Goal: Navigation & Orientation: Find specific page/section

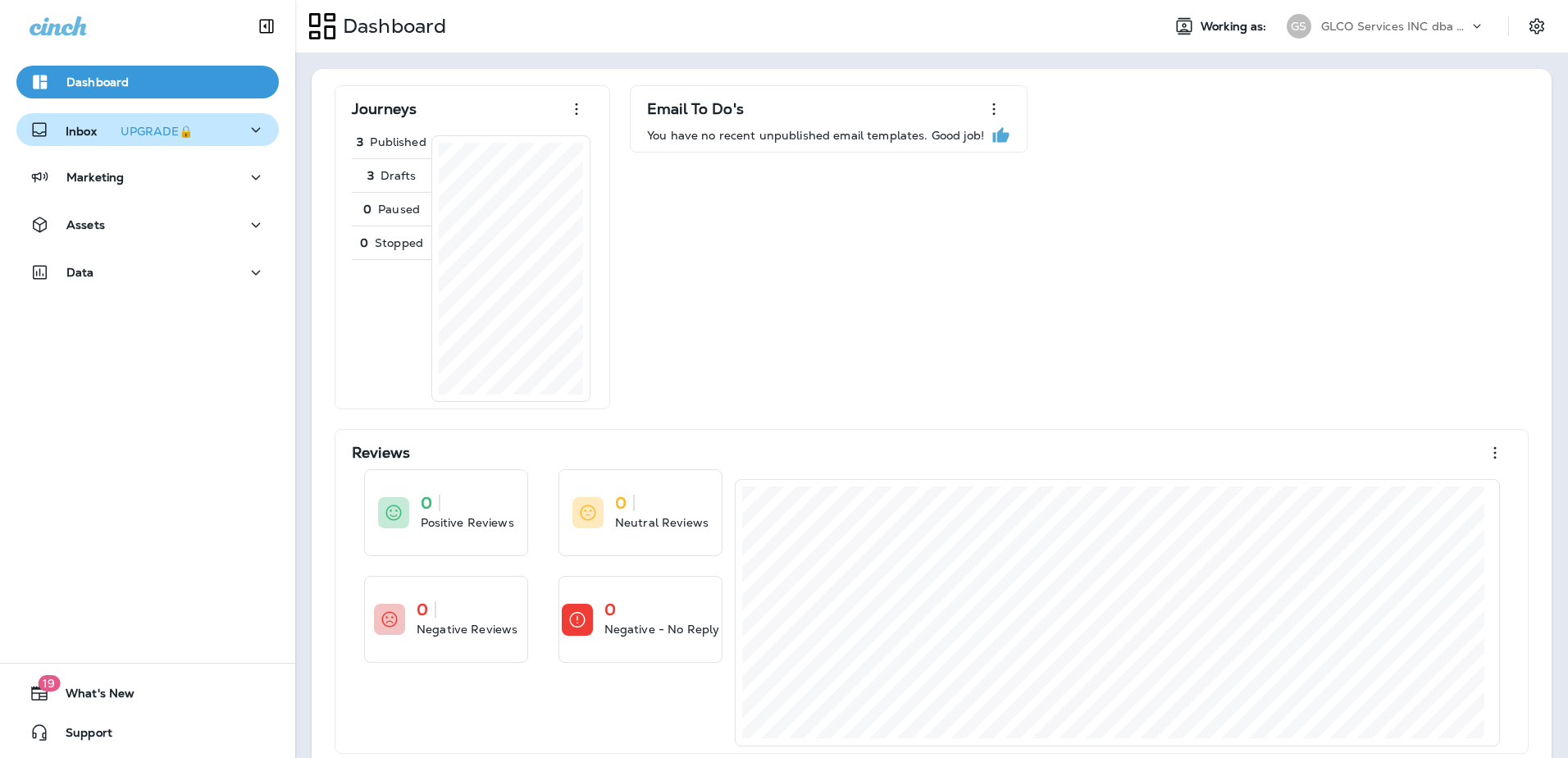
click at [252, 132] on icon "button" at bounding box center [255, 130] width 19 height 20
click at [250, 132] on icon "button" at bounding box center [255, 130] width 19 height 20
click at [246, 178] on icon "button" at bounding box center [255, 178] width 19 height 20
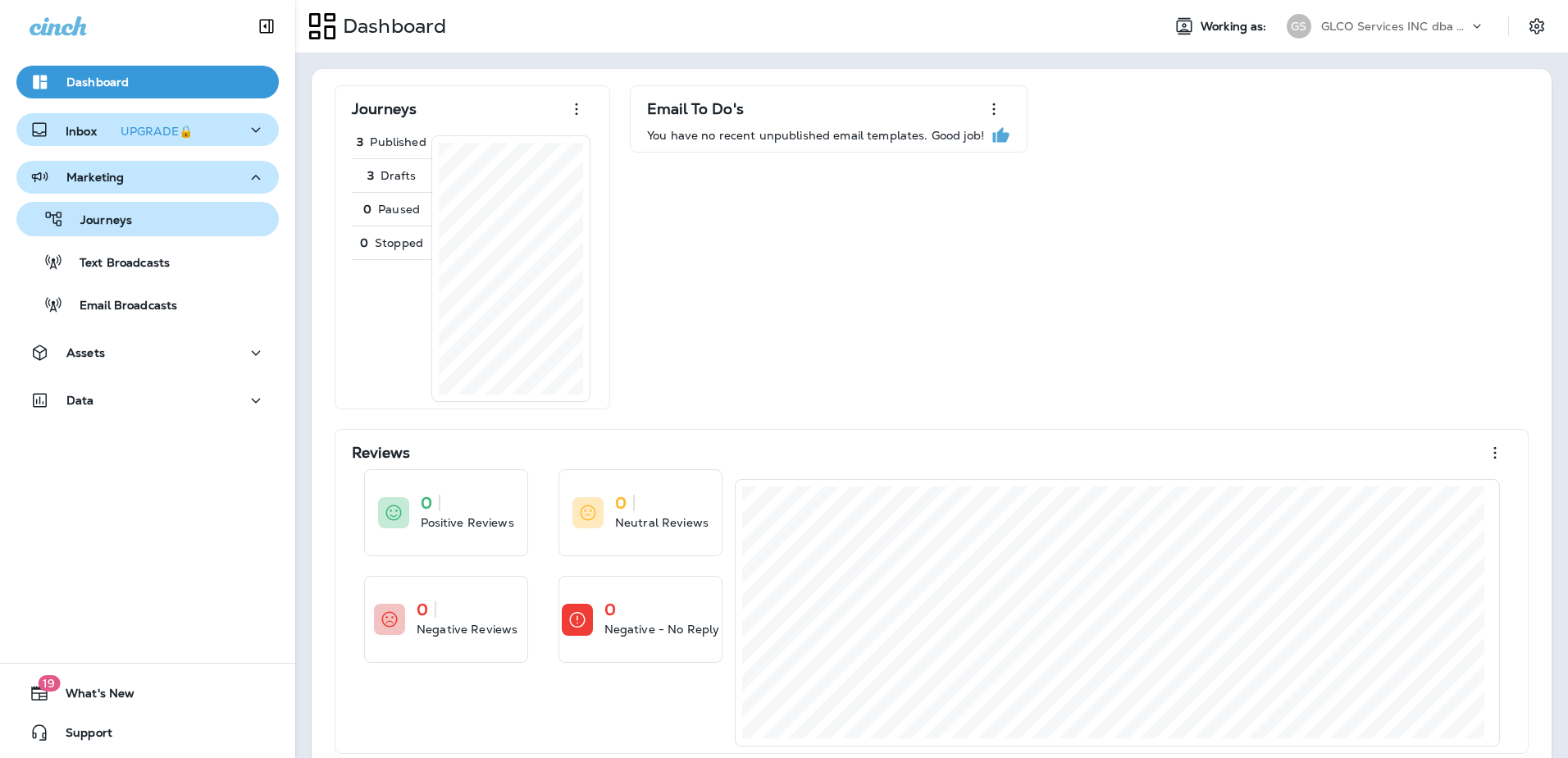
click at [123, 225] on p "Journeys" at bounding box center [98, 221] width 68 height 16
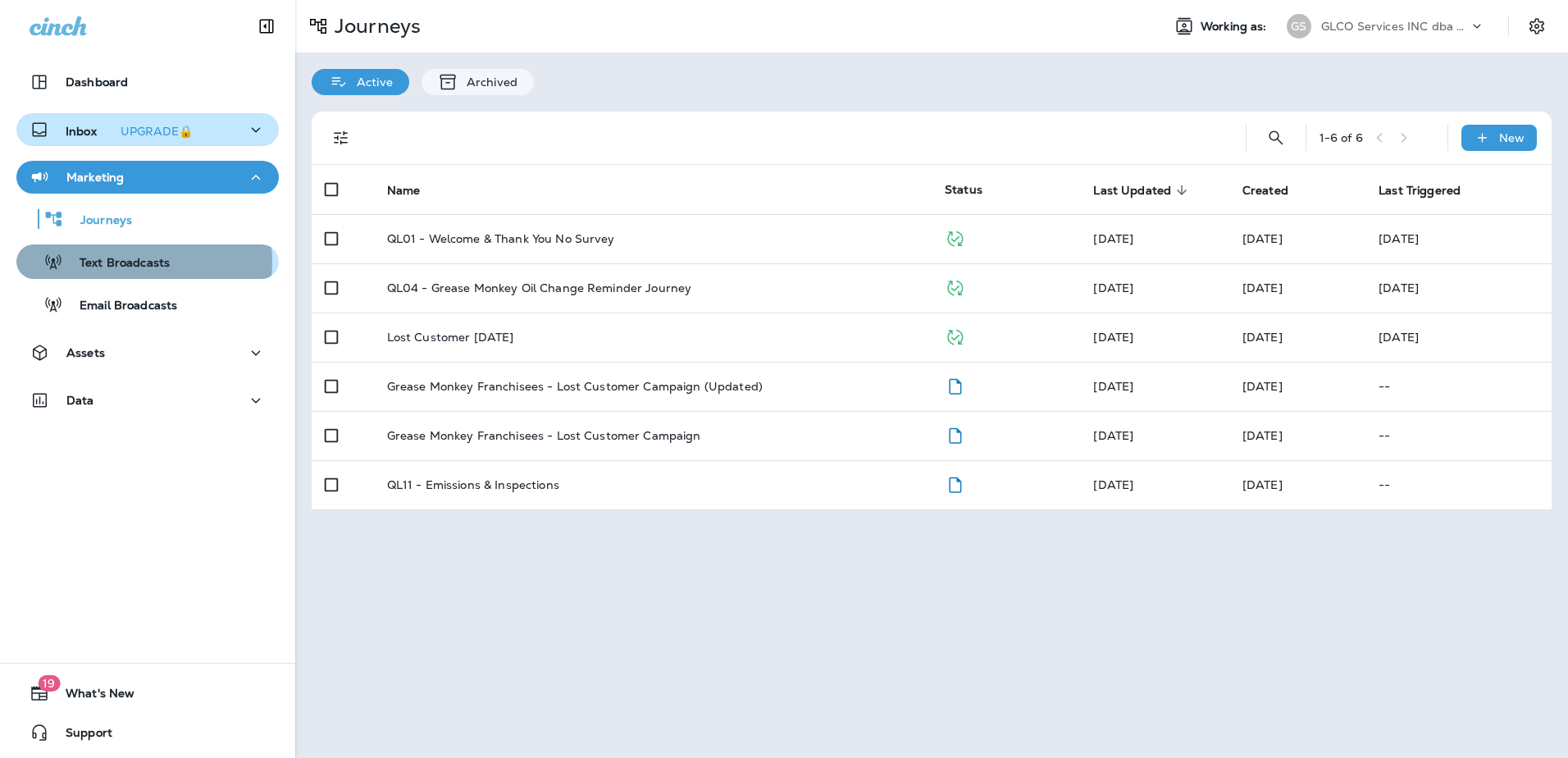
click at [125, 261] on p "Text Broadcasts" at bounding box center [116, 263] width 106 height 16
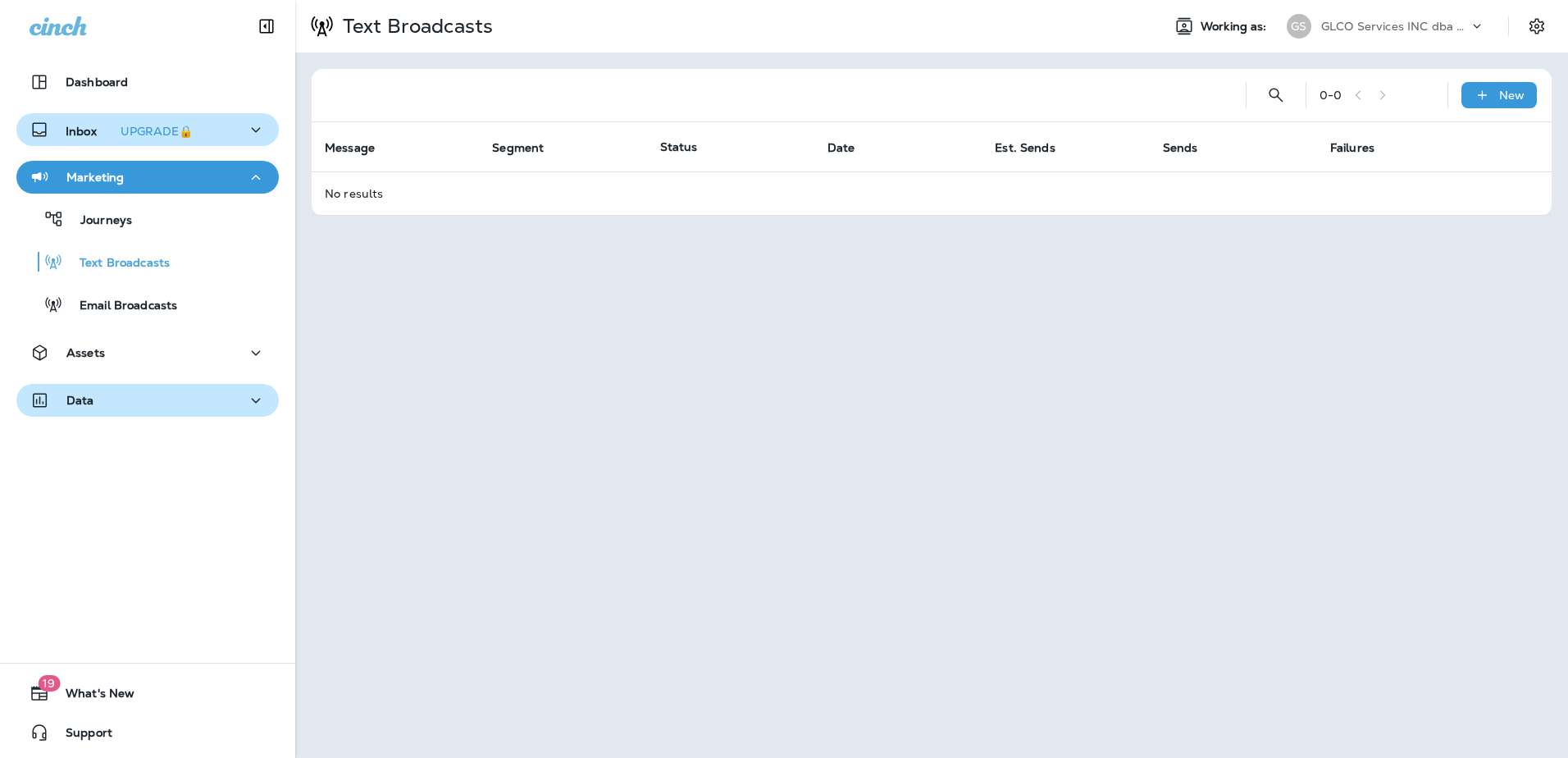
click at [236, 351] on div "Data" at bounding box center [148, 401] width 236 height 20
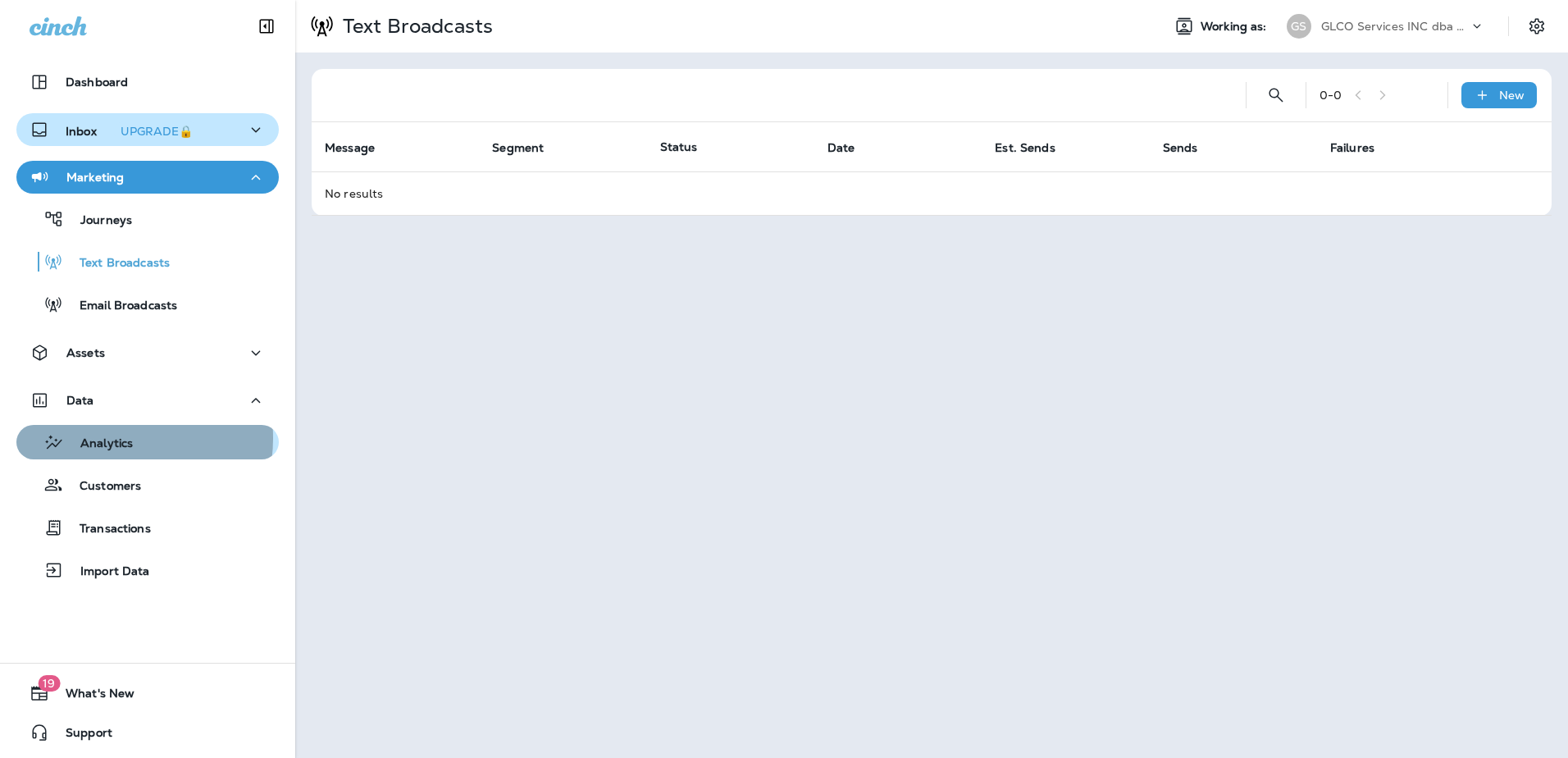
click at [106, 351] on p "Analytics" at bounding box center [98, 444] width 69 height 16
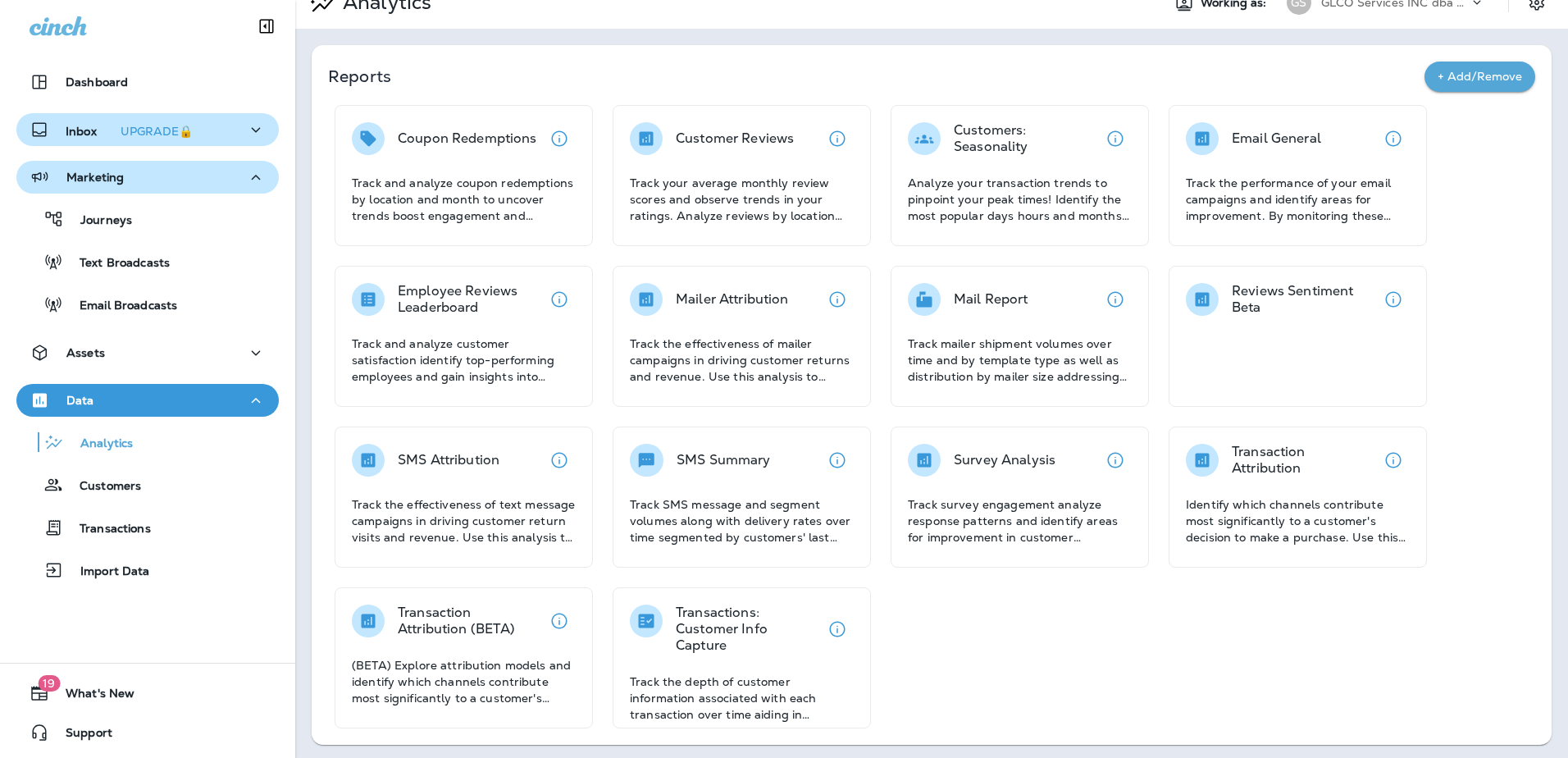
scroll to position [27, 0]
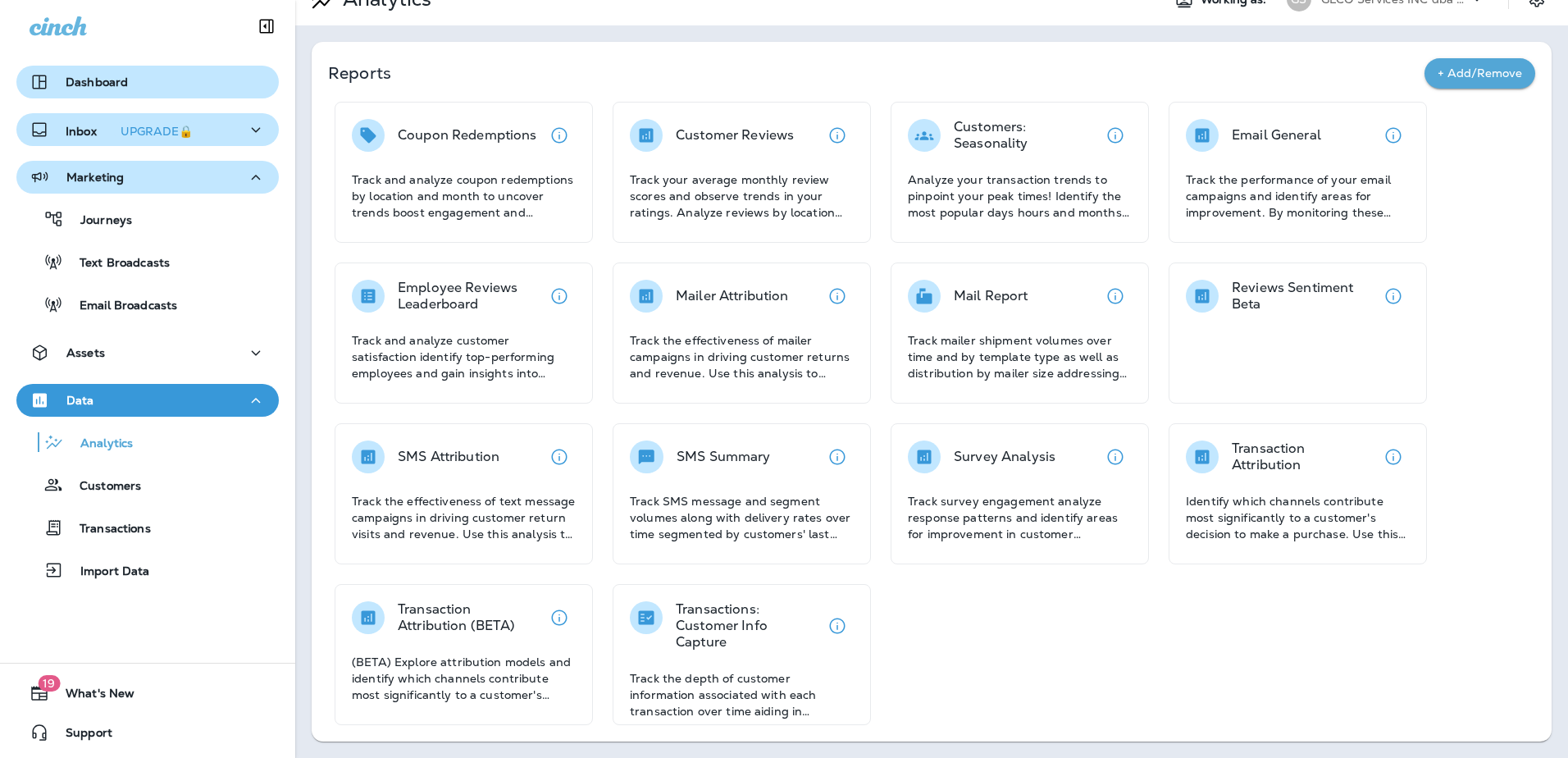
click at [131, 80] on div "Dashboard" at bounding box center [148, 82] width 236 height 19
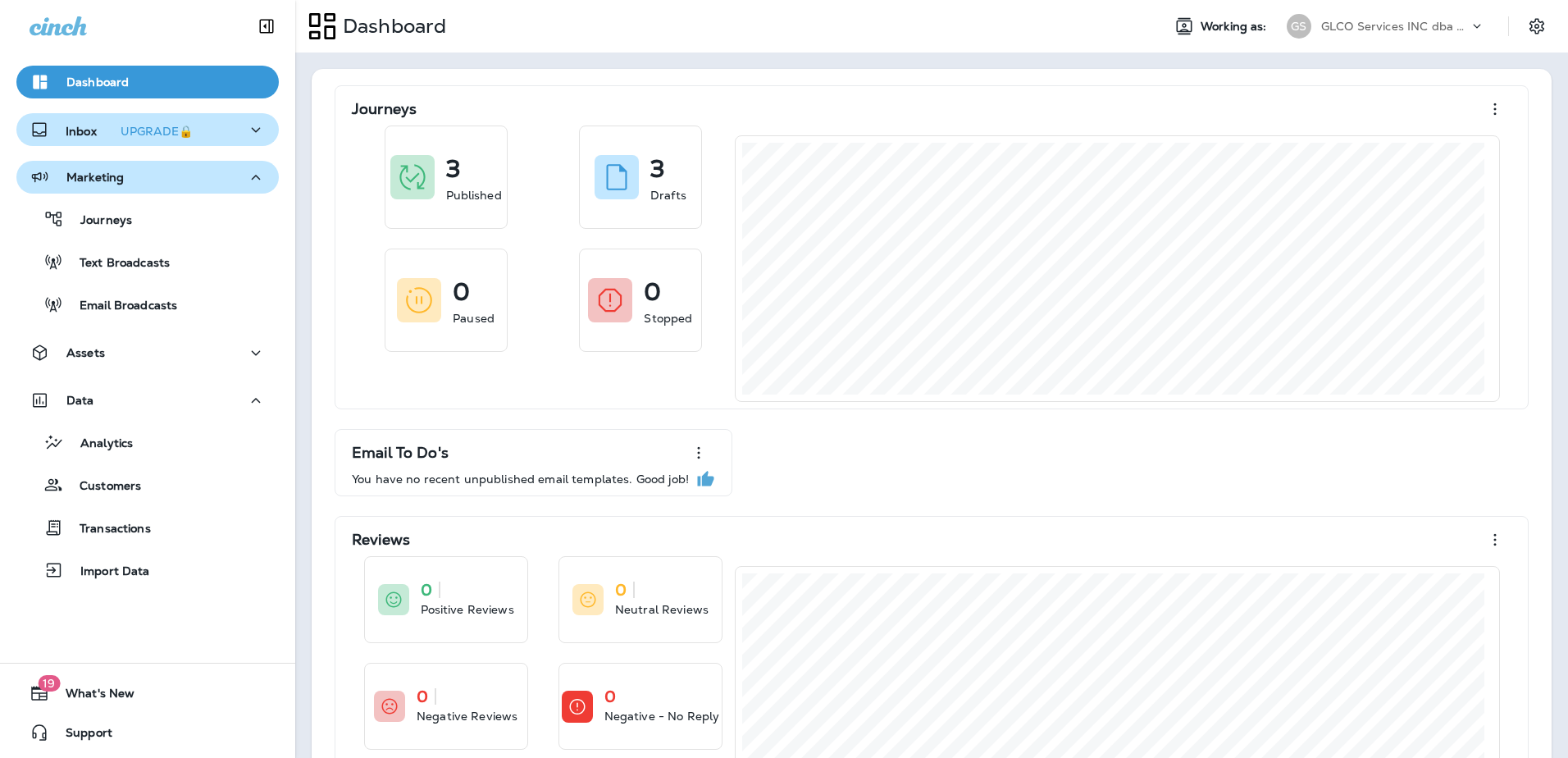
click at [773, 27] on use at bounding box center [1477, 26] width 7 height 4
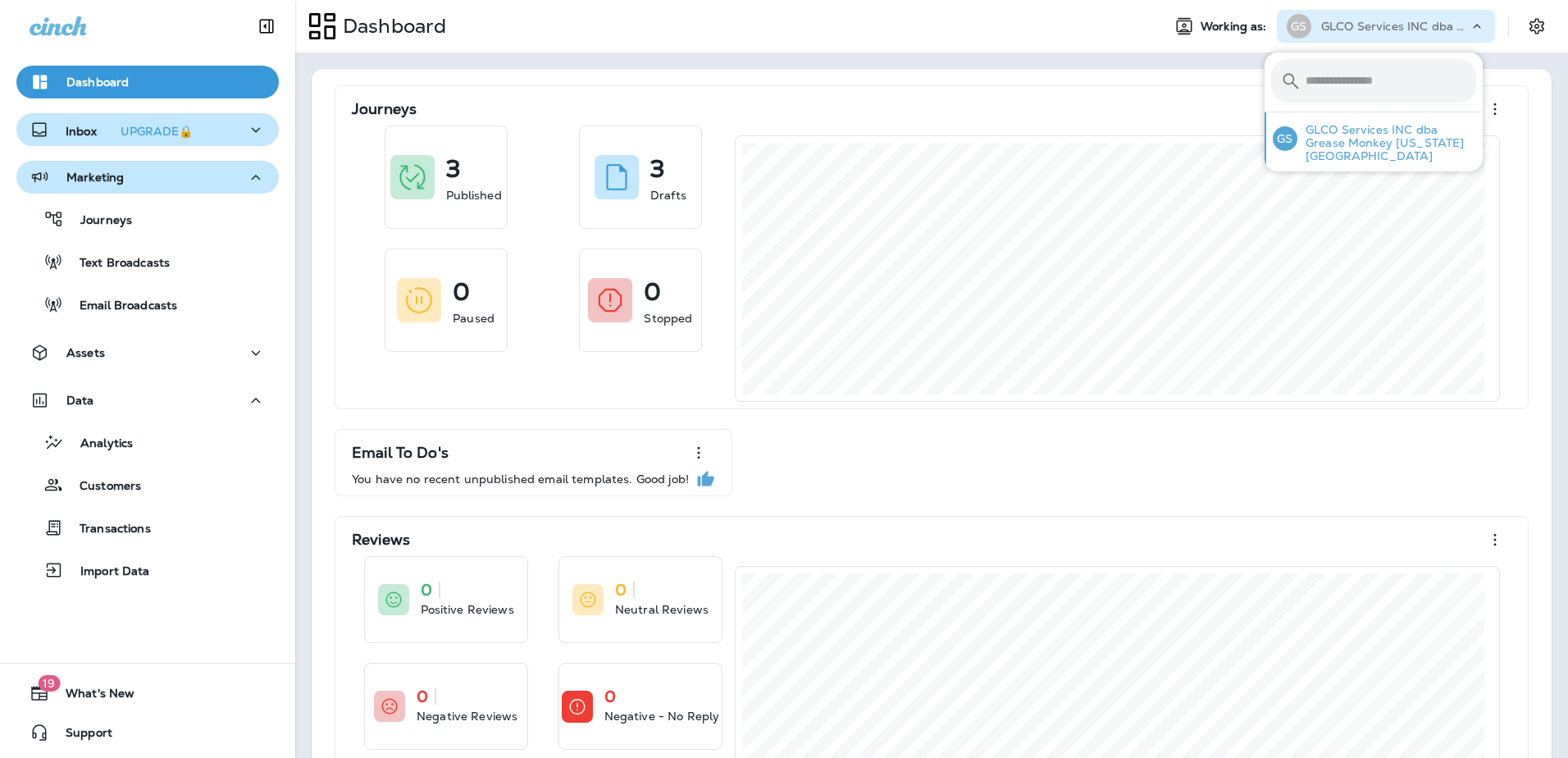
click at [773, 141] on p "GLCO Services INC dba Grease Monkey [US_STATE][GEOGRAPHIC_DATA]" at bounding box center [1387, 142] width 179 height 39
click at [773, 25] on icon "Settings" at bounding box center [1537, 26] width 15 height 16
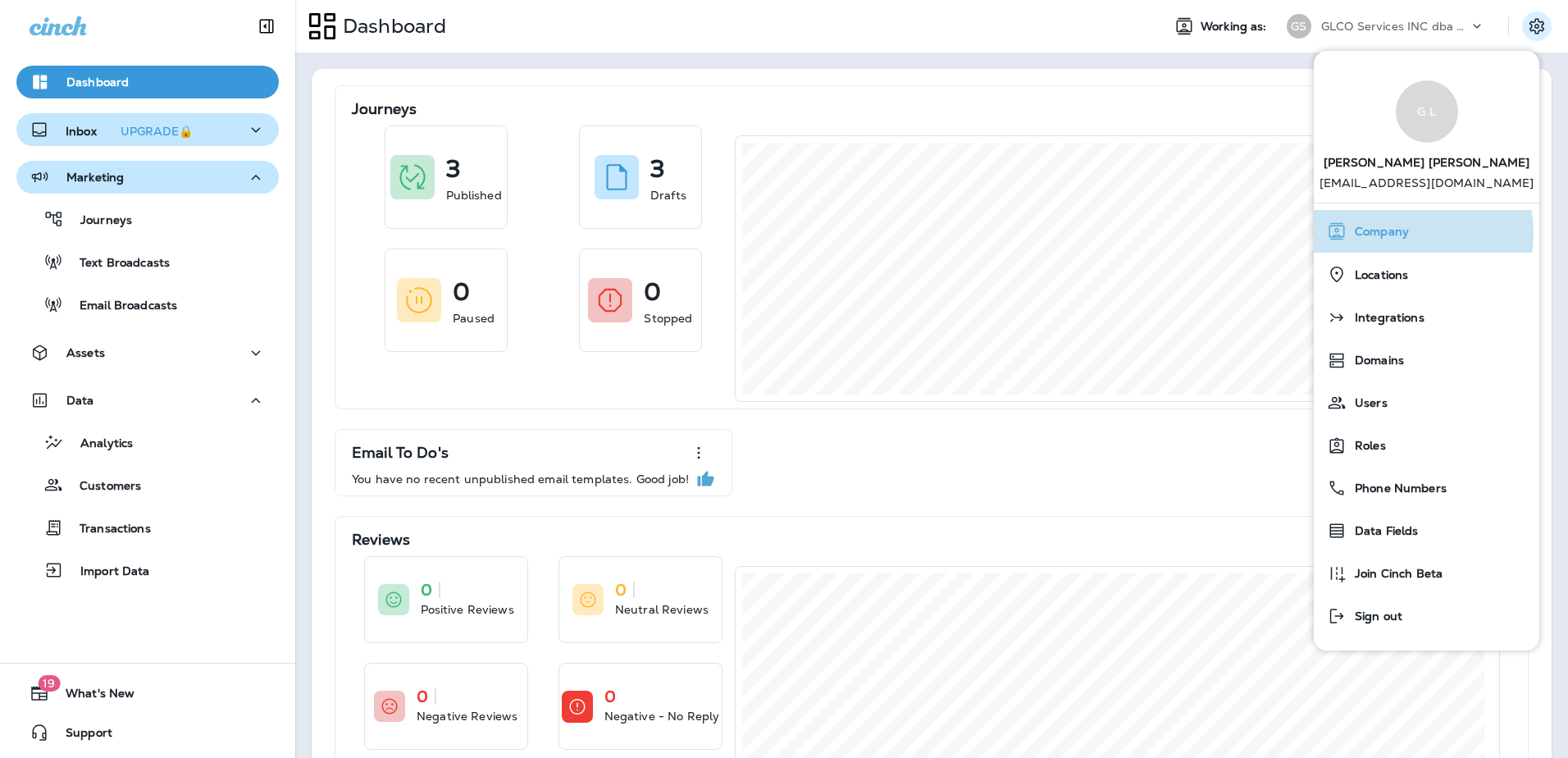
click at [773, 233] on span "Company" at bounding box center [1377, 231] width 62 height 14
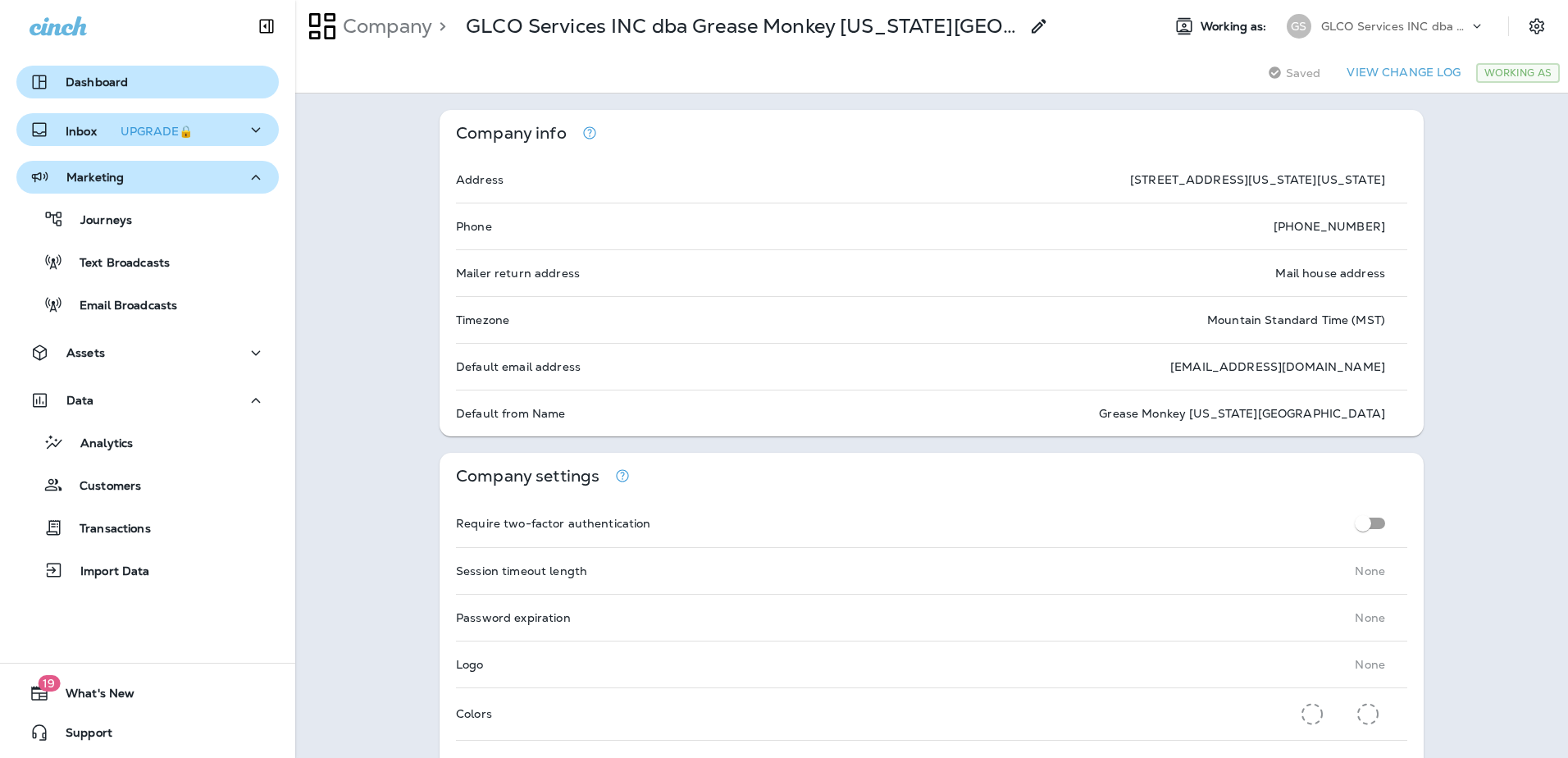
click at [113, 84] on p "Dashboard" at bounding box center [97, 82] width 62 height 13
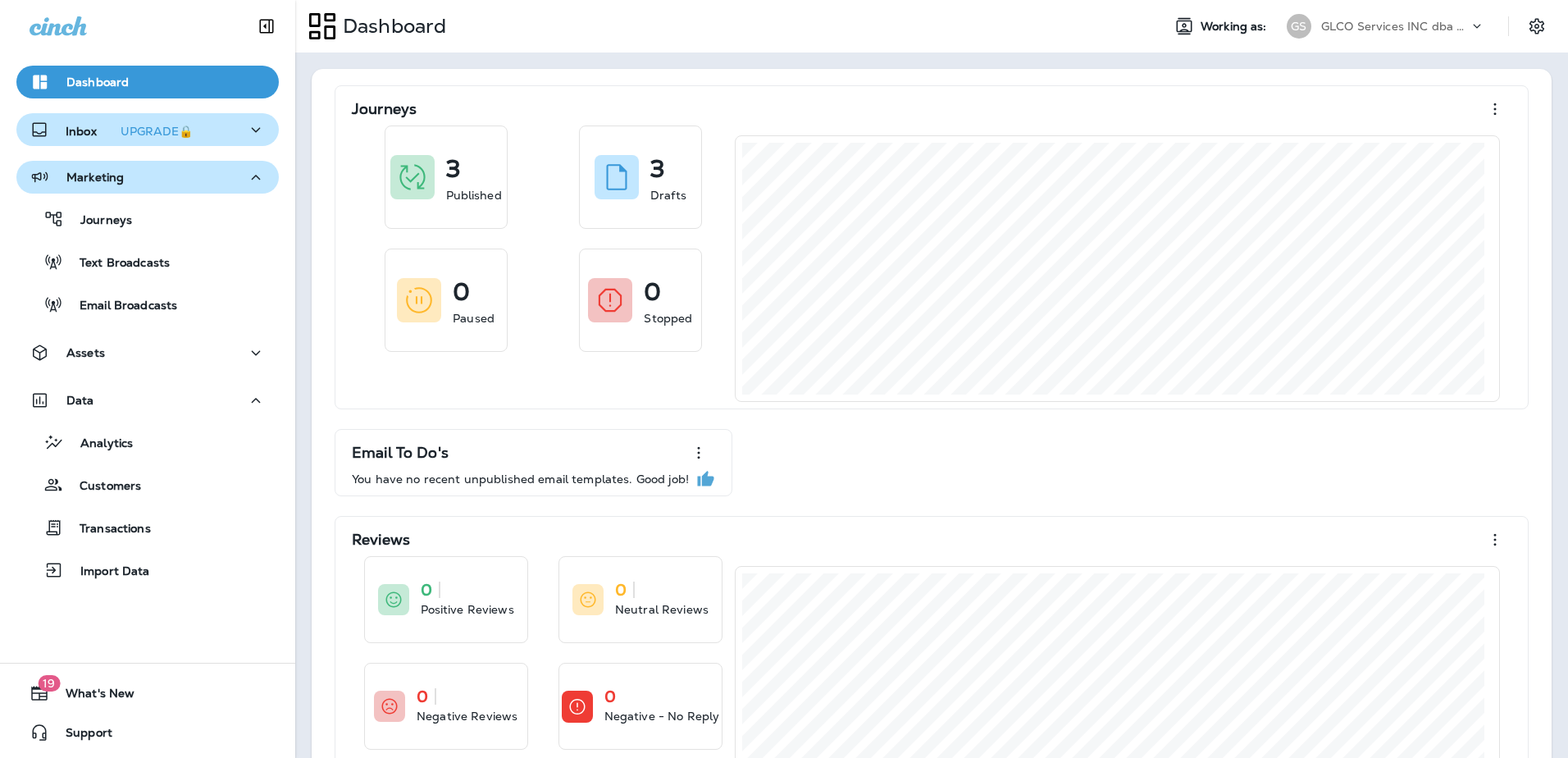
click at [773, 27] on div at bounding box center [1485, 30] width 31 height 25
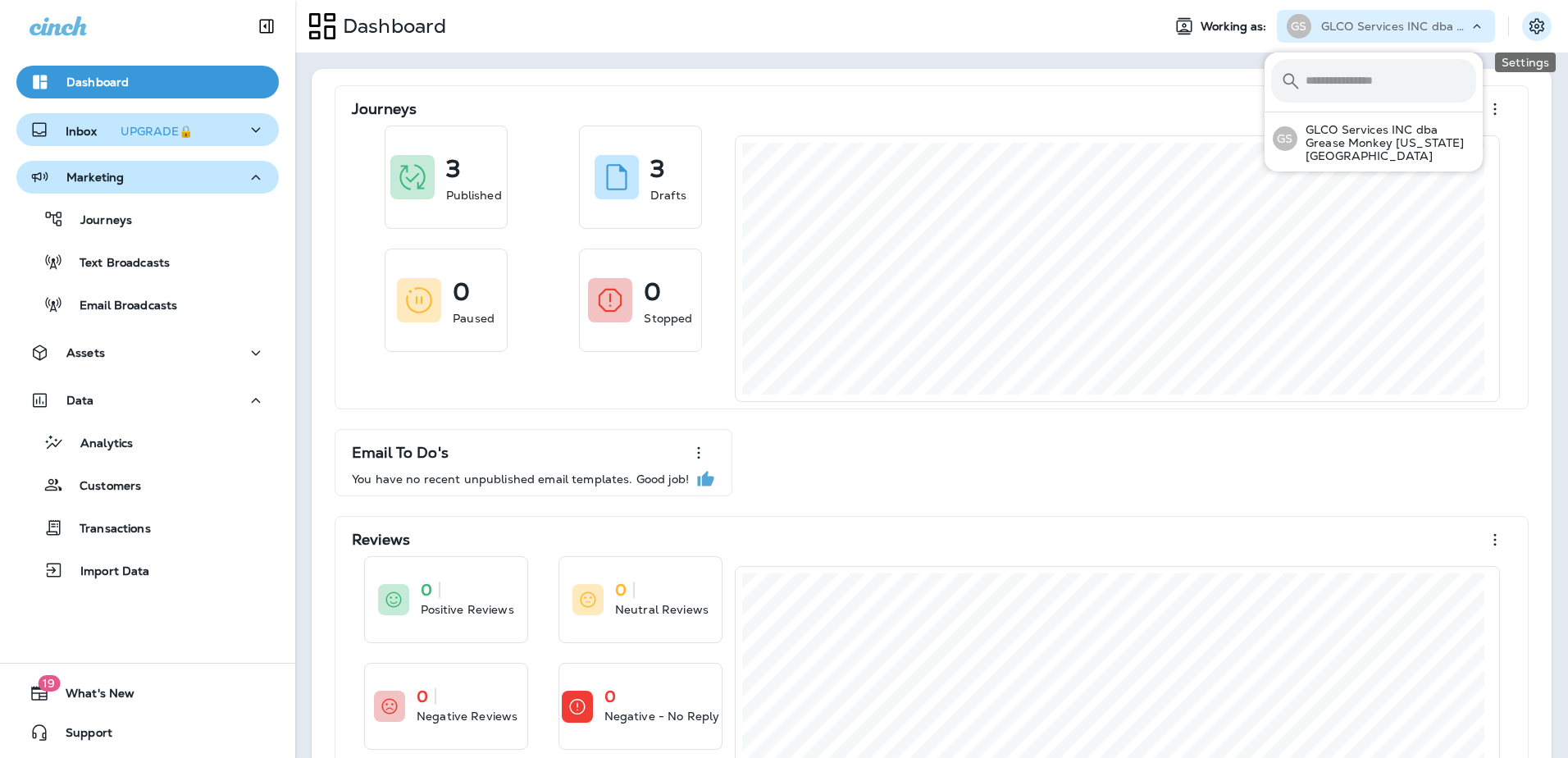
click at [773, 27] on icon "Settings" at bounding box center [1537, 26] width 15 height 16
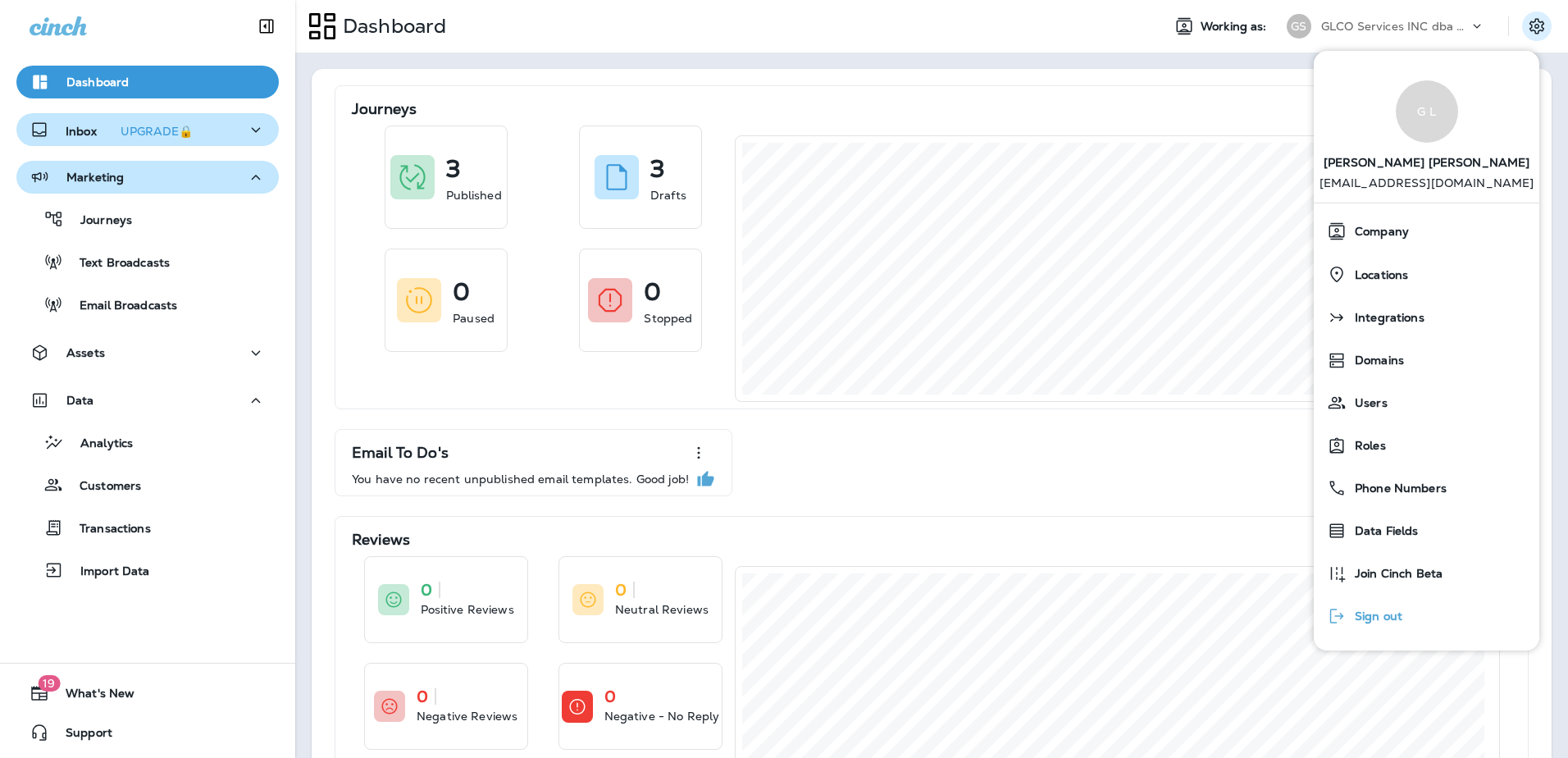
click at [773, 351] on span "Sign out" at bounding box center [1374, 616] width 56 height 14
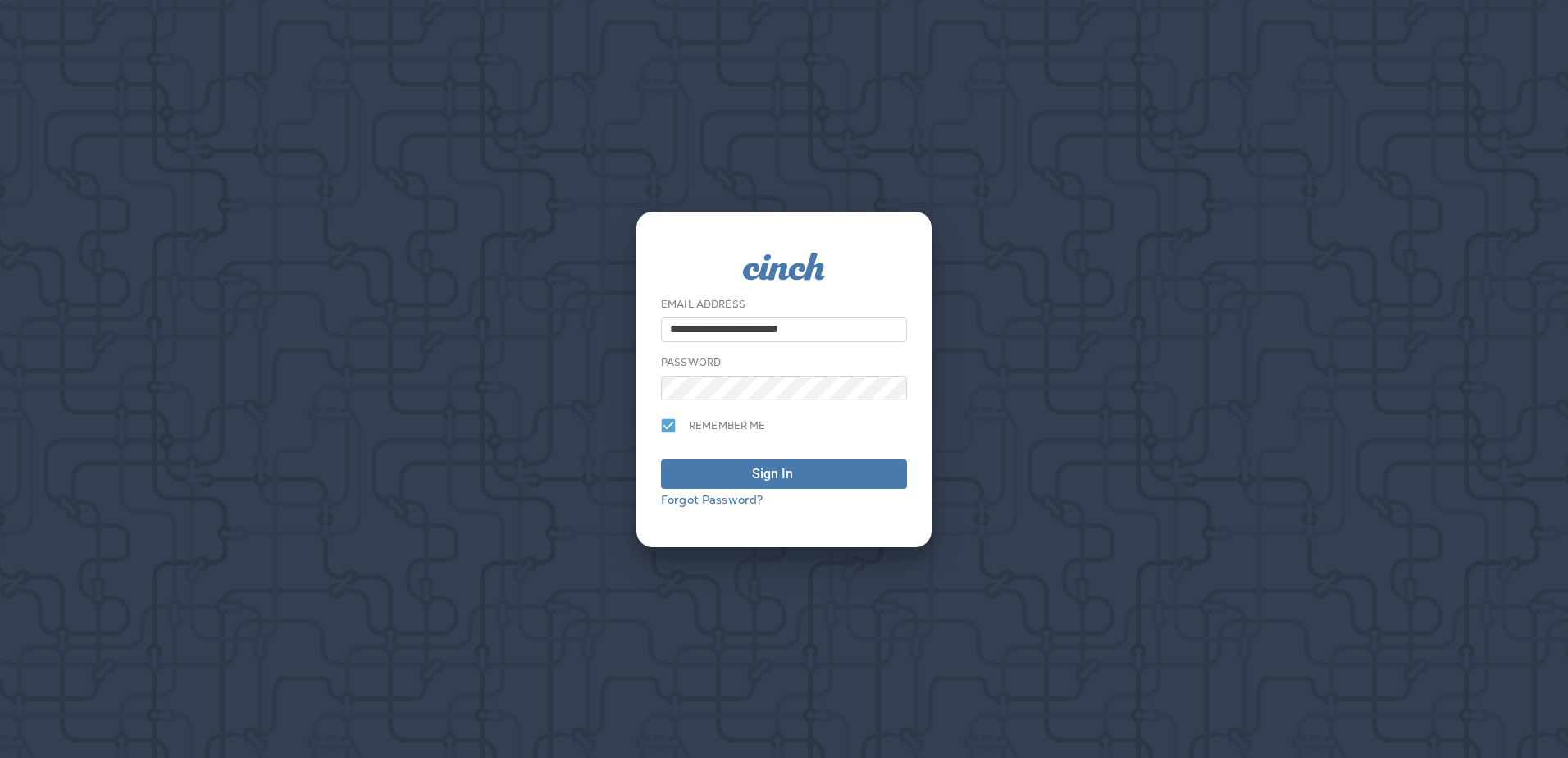
type input "**********"
